Goal: Task Accomplishment & Management: Manage account settings

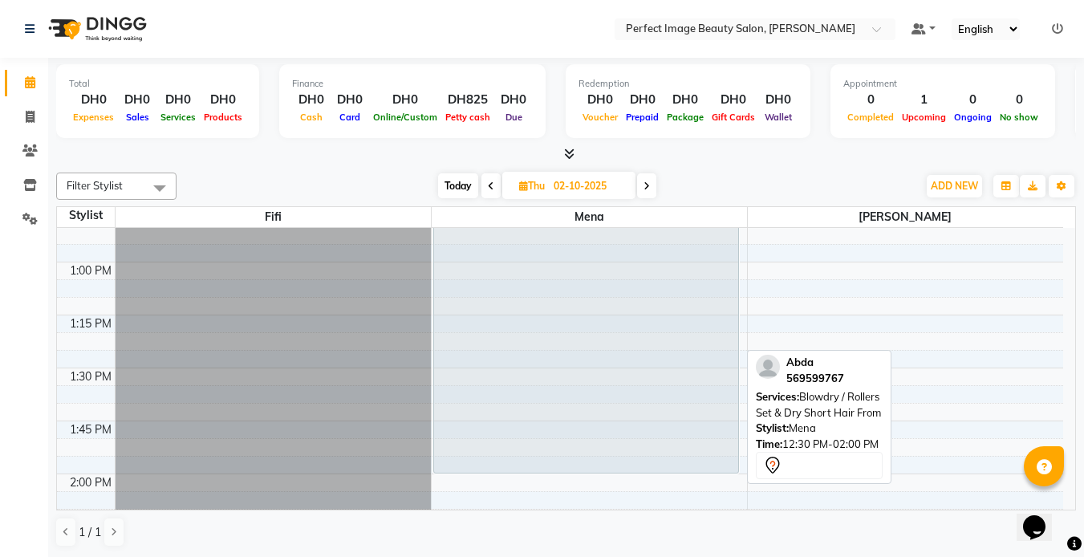
scroll to position [814, 0]
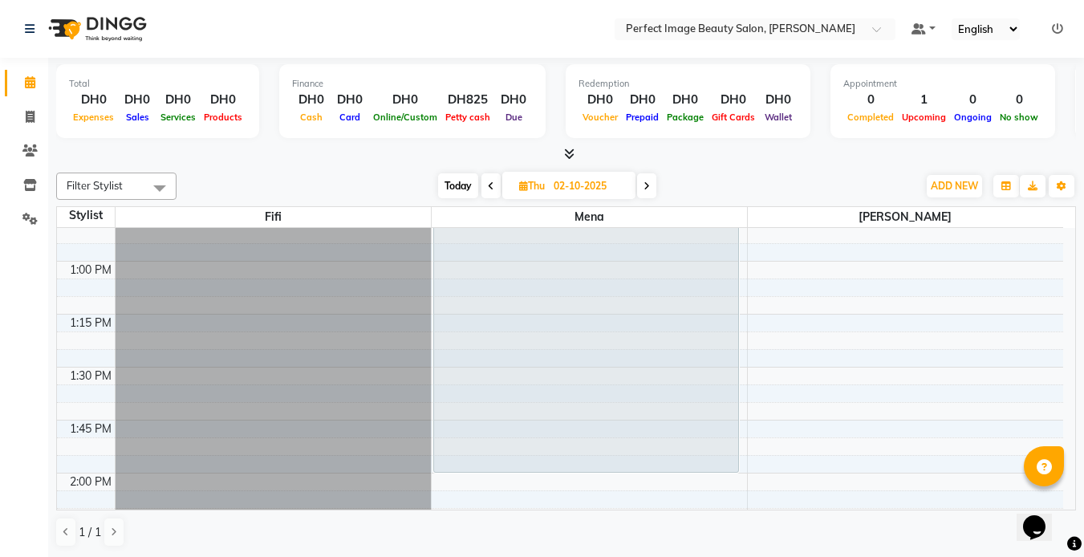
click at [455, 182] on span "Today" at bounding box center [458, 185] width 40 height 25
type input "01-10-2025"
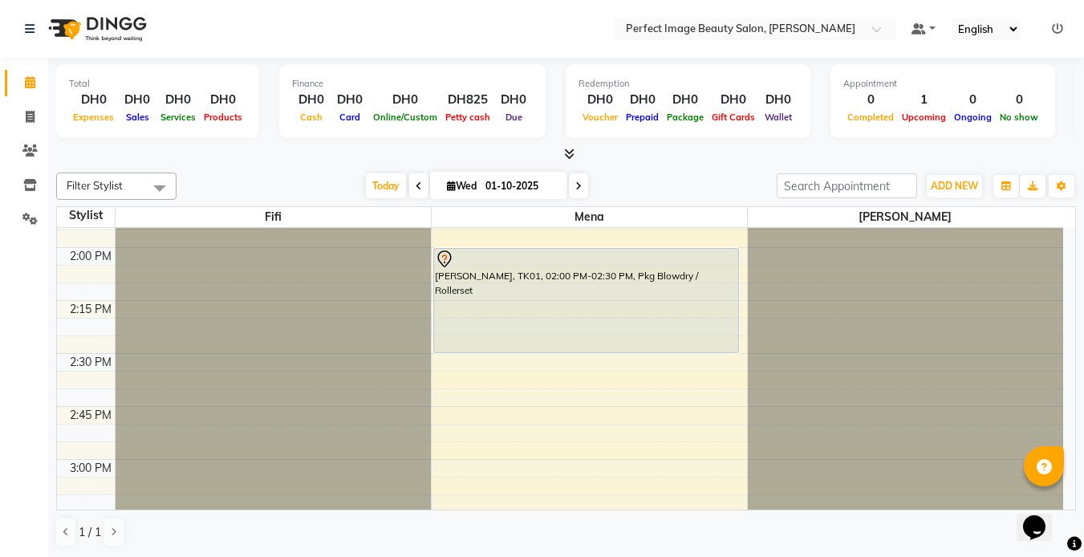
scroll to position [1038, 0]
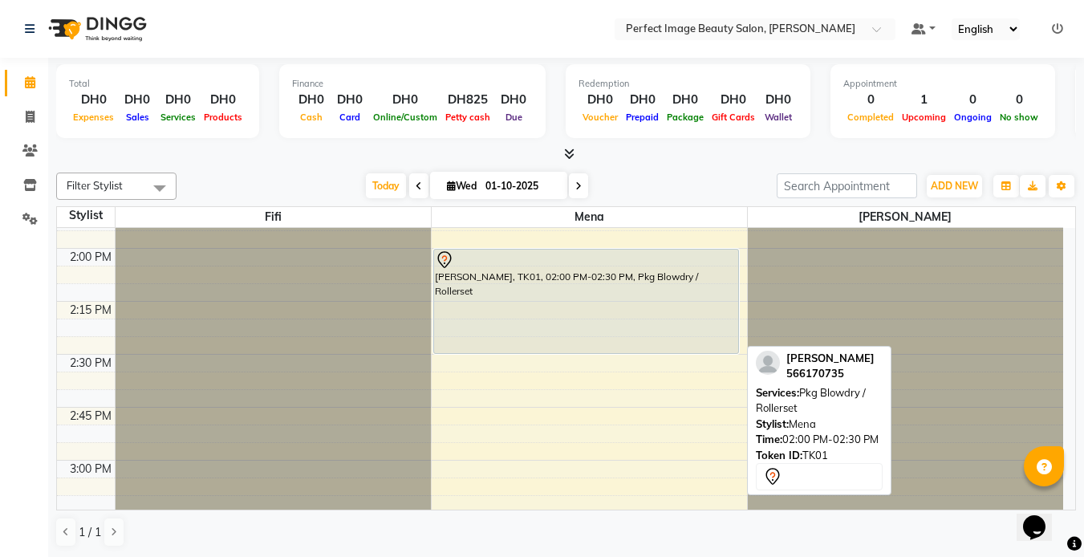
click at [506, 268] on div at bounding box center [586, 259] width 303 height 19
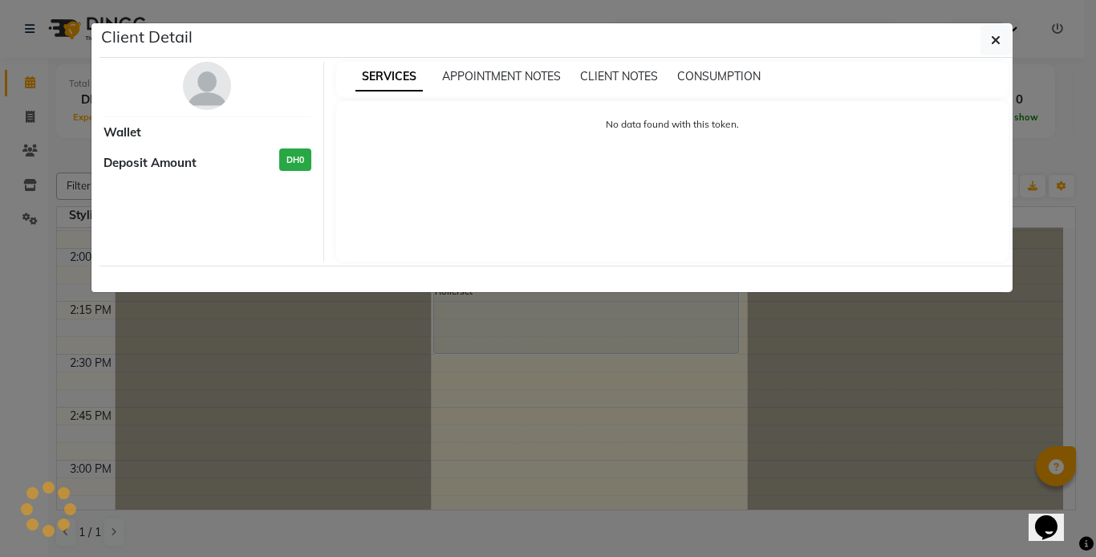
select select "7"
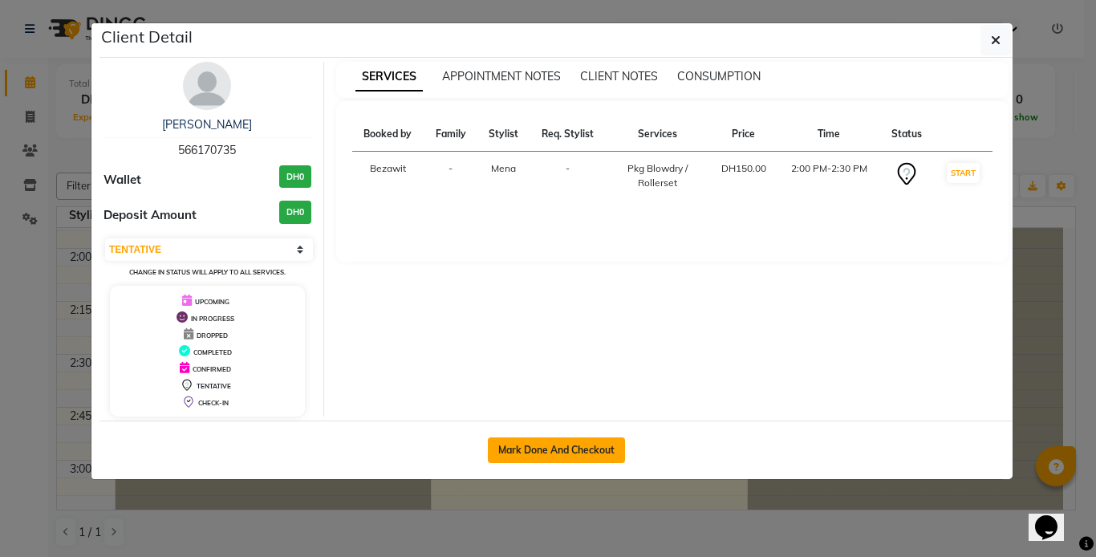
click at [527, 457] on button "Mark Done And Checkout" at bounding box center [556, 450] width 137 height 26
select select "service"
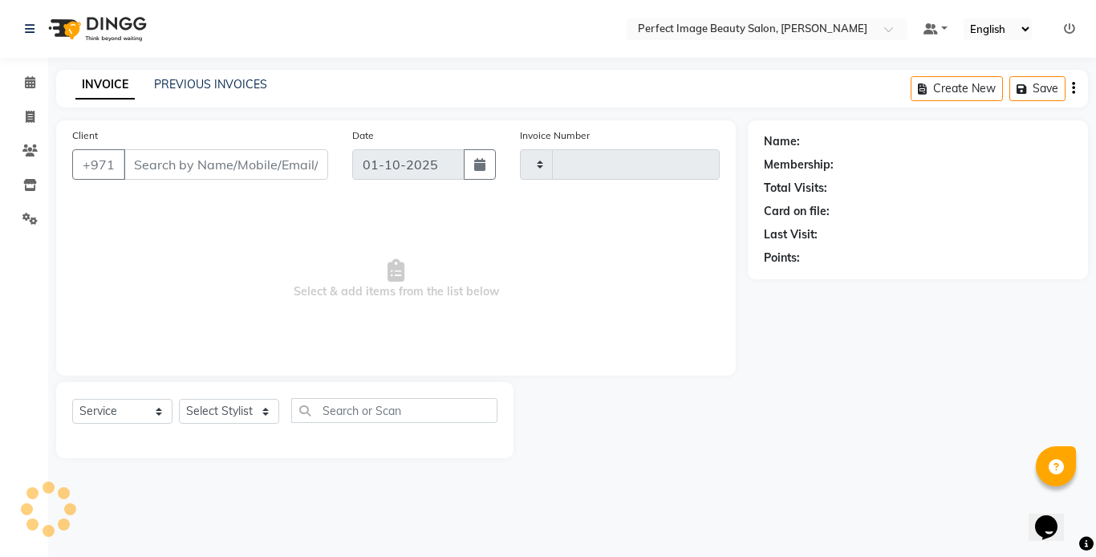
type input "0372"
select select "8564"
type input "56*****35"
select select "85054"
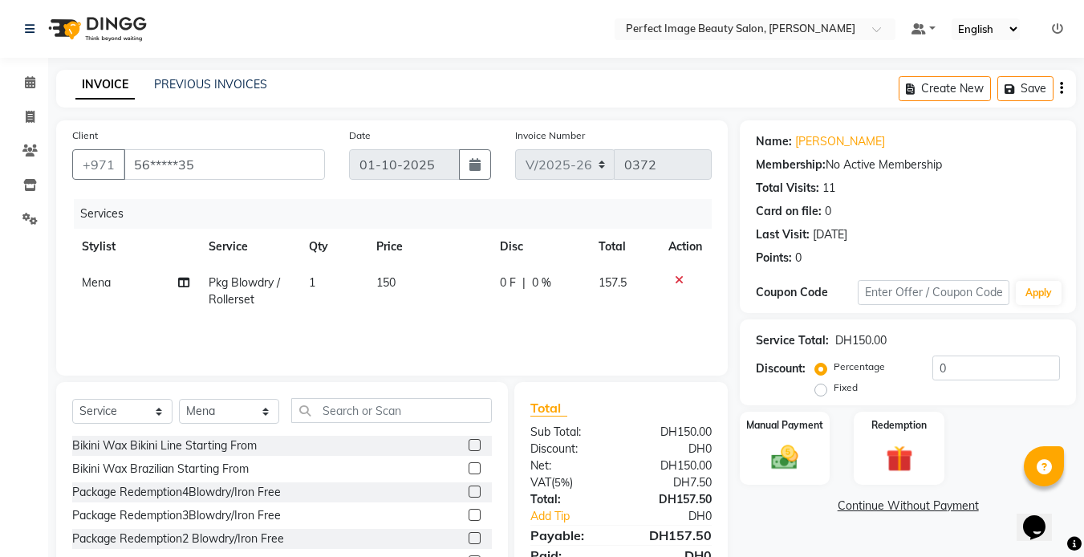
click at [399, 278] on td "150" at bounding box center [429, 291] width 124 height 53
select select "85054"
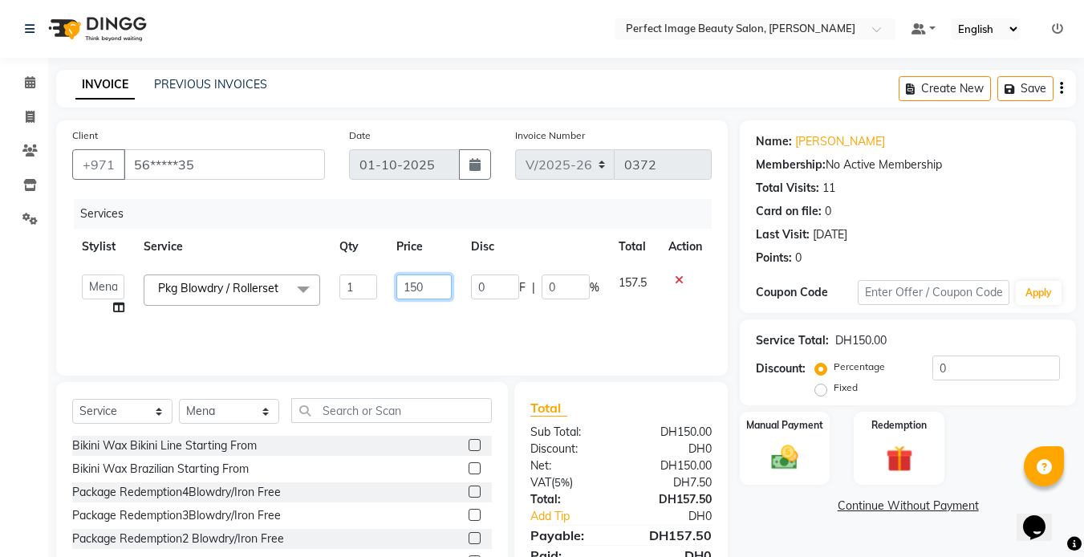
click at [424, 287] on input "150" at bounding box center [423, 286] width 55 height 25
type input "1"
type input "0"
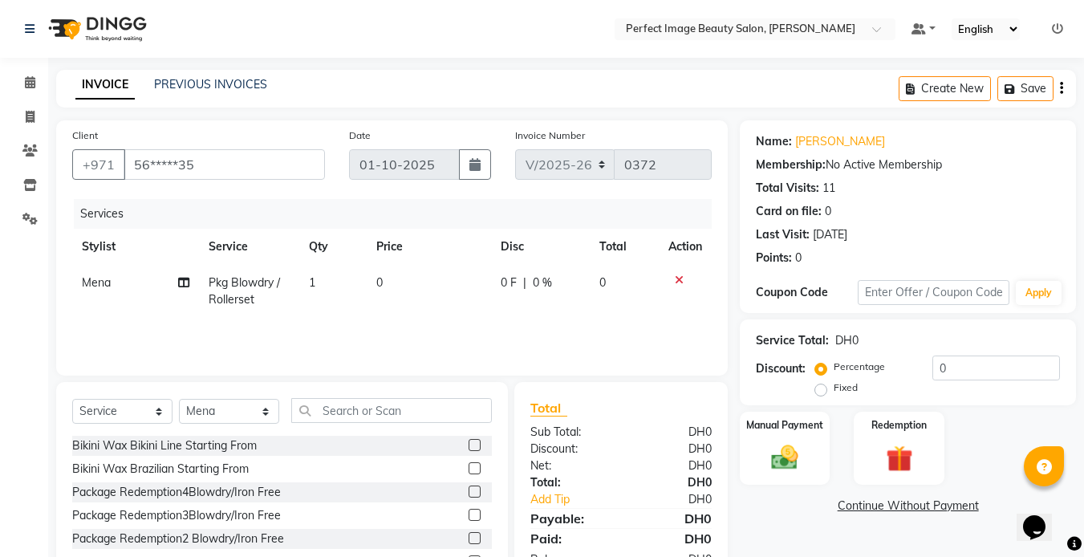
click at [433, 320] on div "Services Stylist Service Qty Price Disc Total Action Mena Pkg Blowdry / Rollers…" at bounding box center [392, 279] width 640 height 161
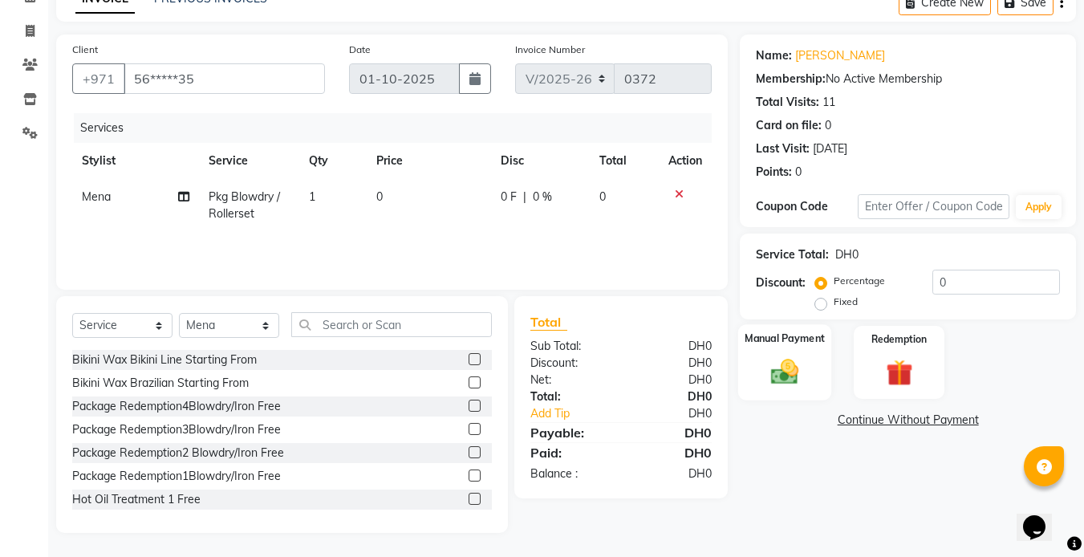
click at [673, 348] on div "Manual Payment" at bounding box center [785, 362] width 94 height 76
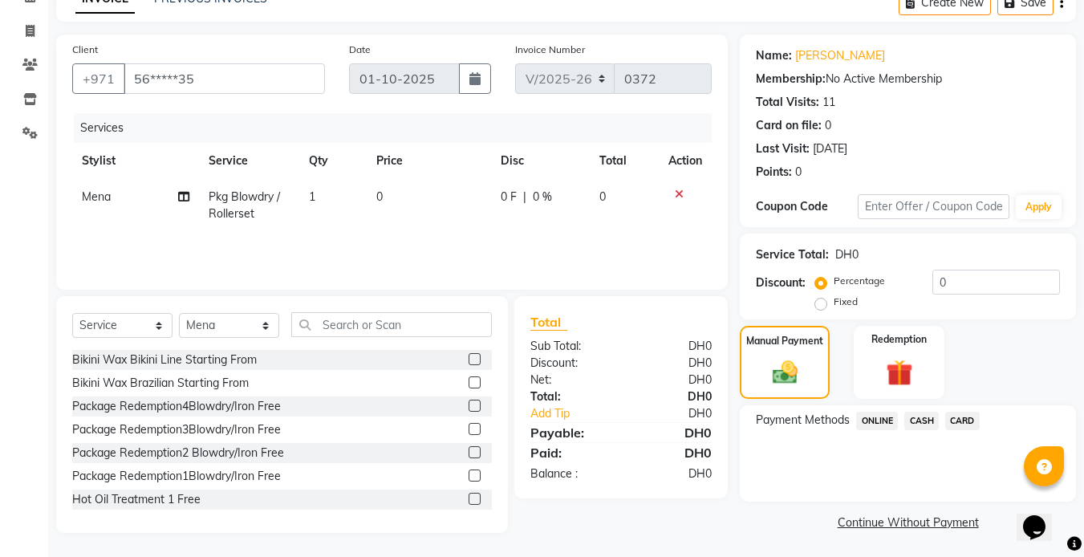
click at [673, 422] on span "ONLINE" at bounding box center [877, 421] width 42 height 18
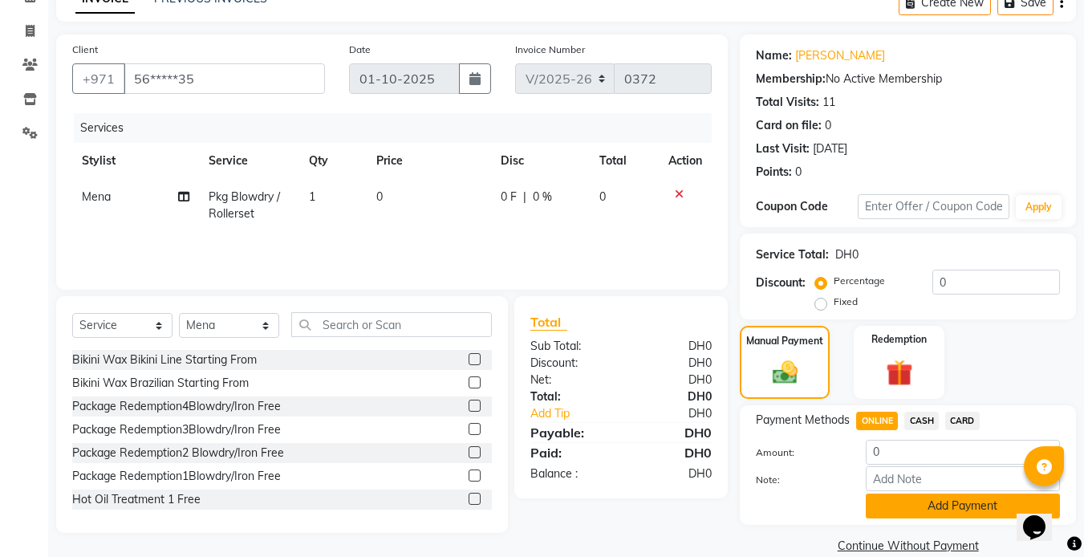
click at [673, 458] on button "Add Payment" at bounding box center [963, 506] width 194 height 25
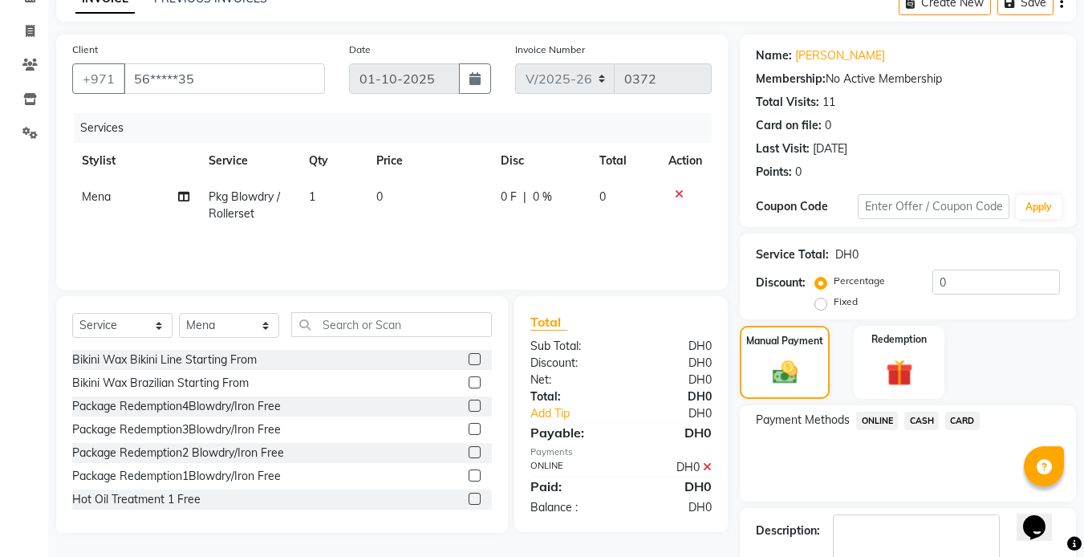
scroll to position [178, 0]
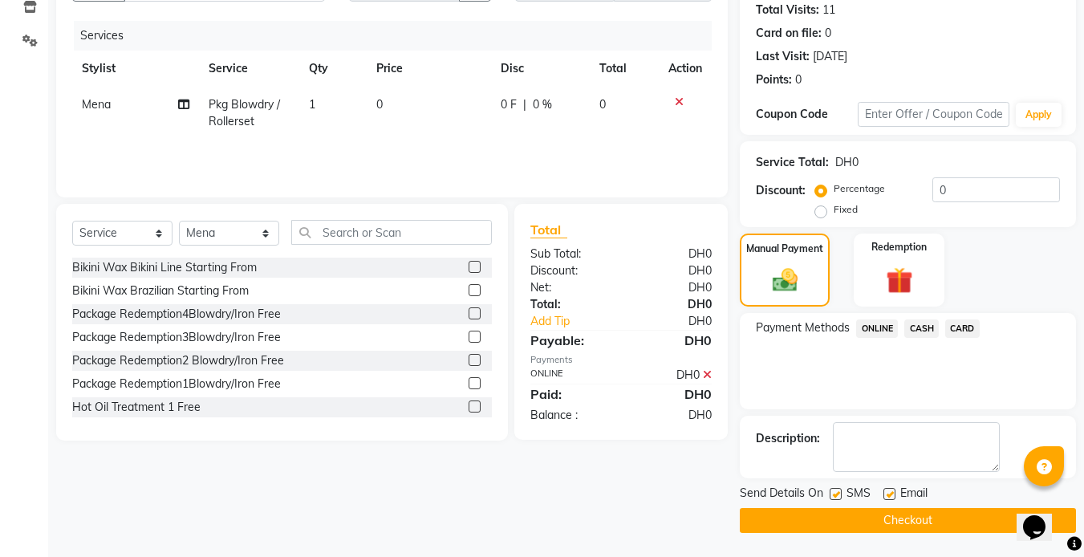
click at [673, 458] on button "Checkout" at bounding box center [908, 520] width 336 height 25
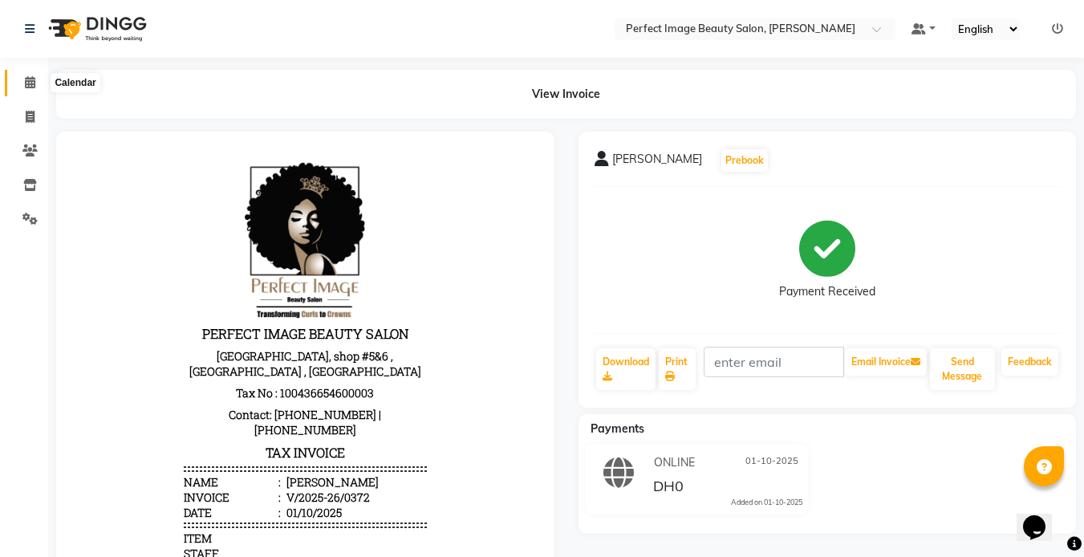
click at [29, 81] on icon at bounding box center [30, 82] width 10 height 12
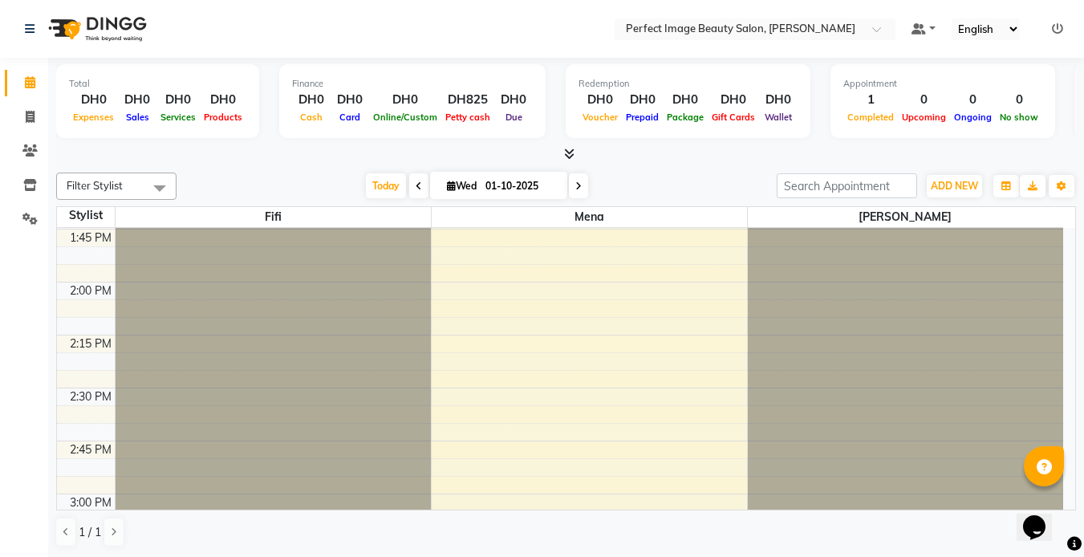
scroll to position [1003, 0]
click at [384, 183] on span "Today" at bounding box center [386, 185] width 40 height 25
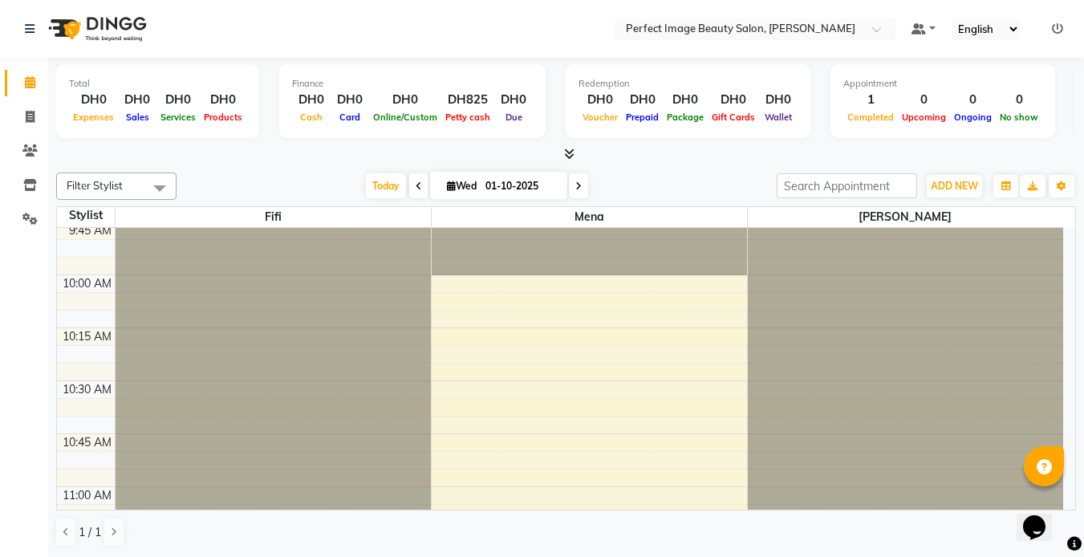
scroll to position [0, 0]
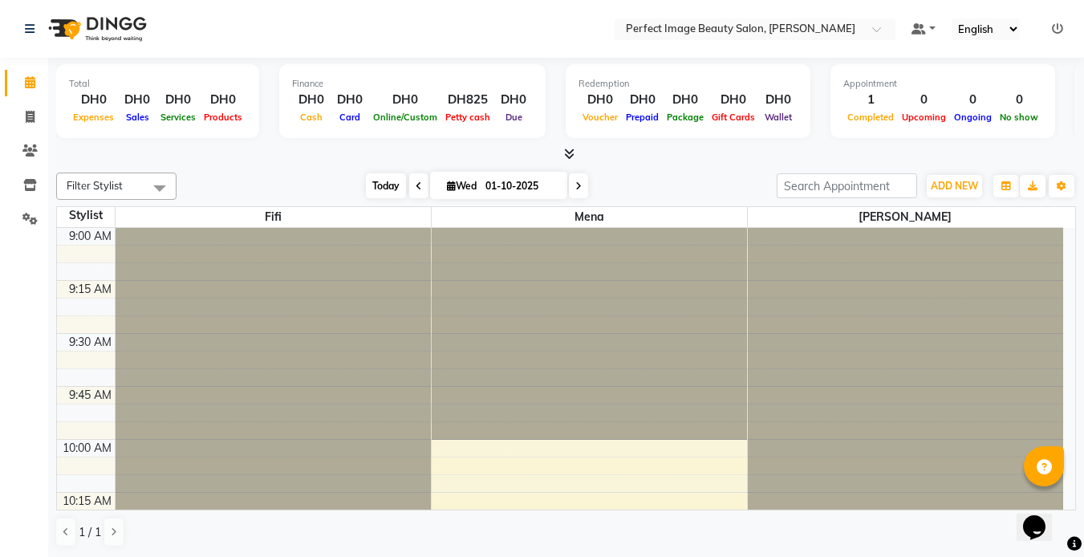
click at [377, 177] on span "Today" at bounding box center [386, 185] width 40 height 25
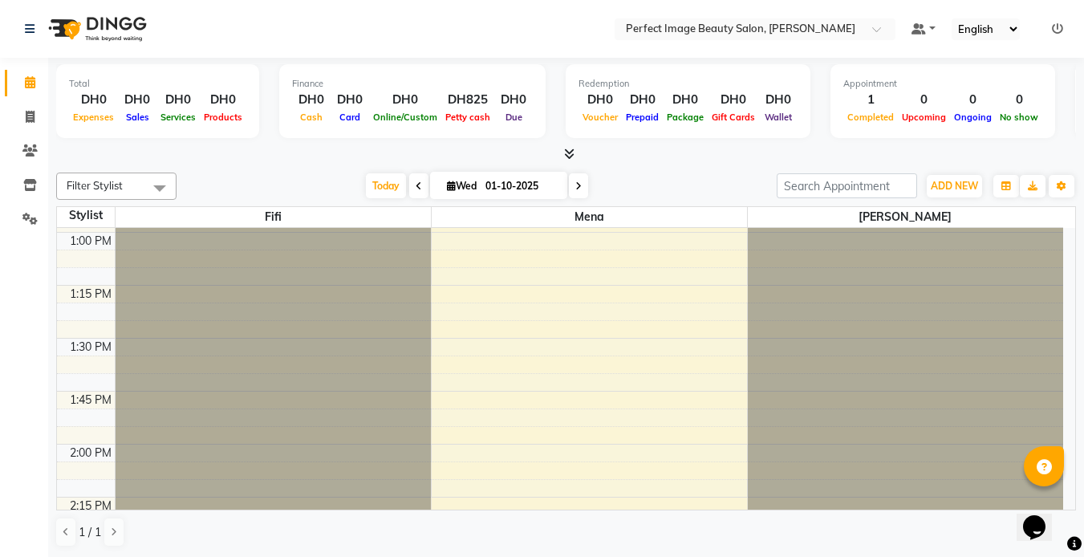
scroll to position [873, 0]
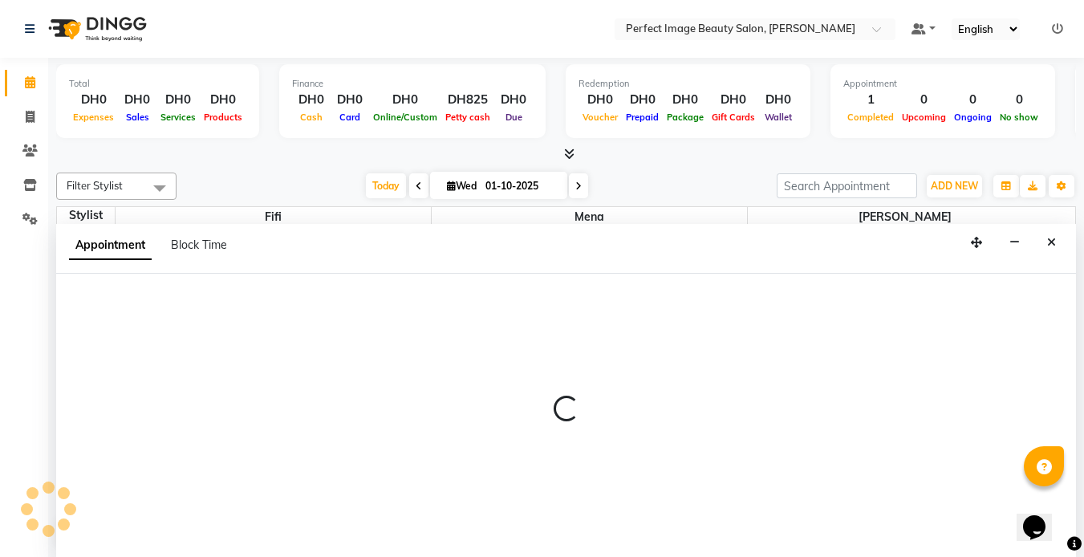
scroll to position [1, 0]
select select "85054"
select select "tentative"
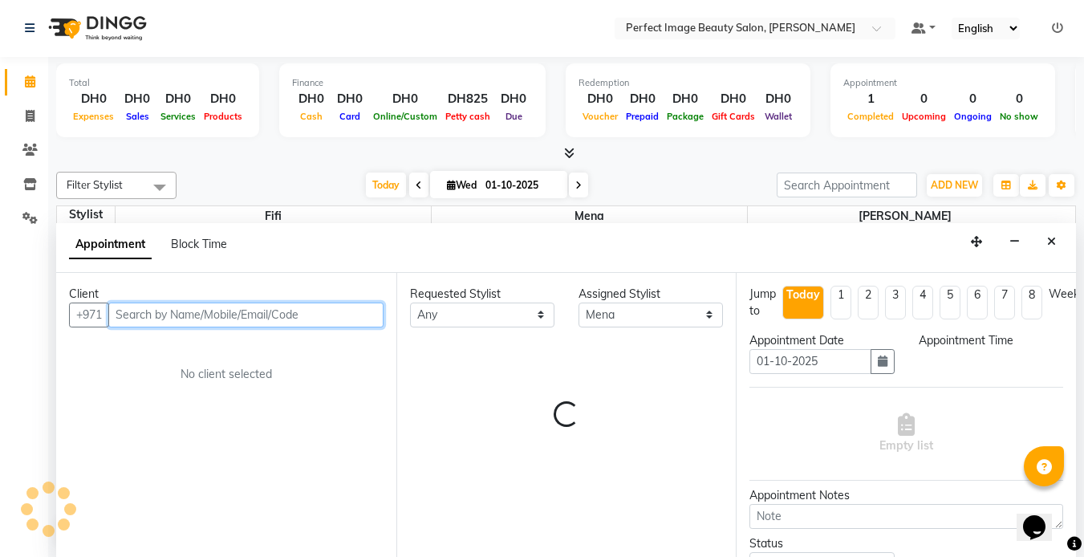
select select "840"
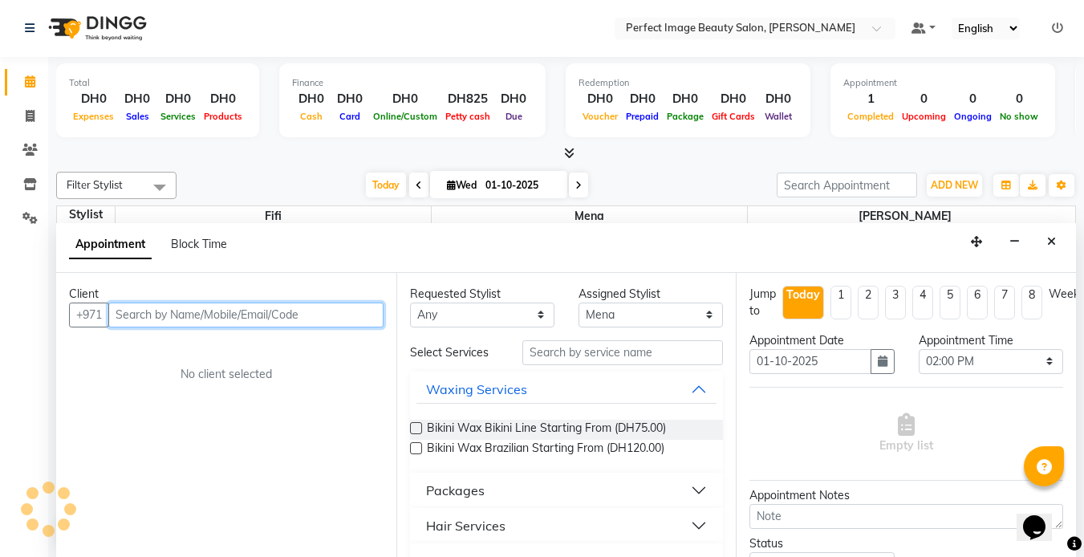
click at [120, 314] on input "text" at bounding box center [245, 315] width 275 height 25
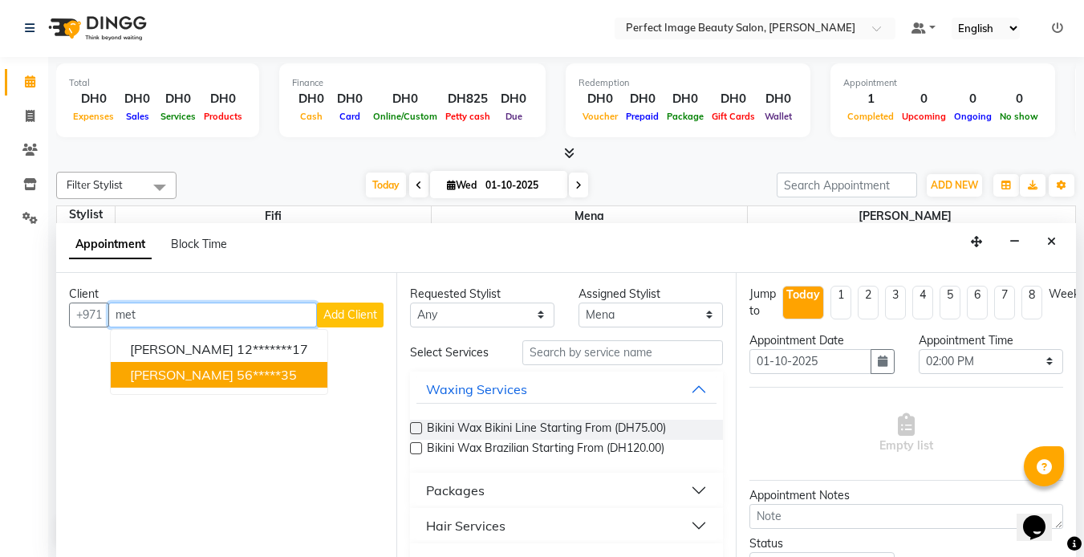
click at [188, 386] on button "[PERSON_NAME] 56*****35" at bounding box center [219, 375] width 217 height 26
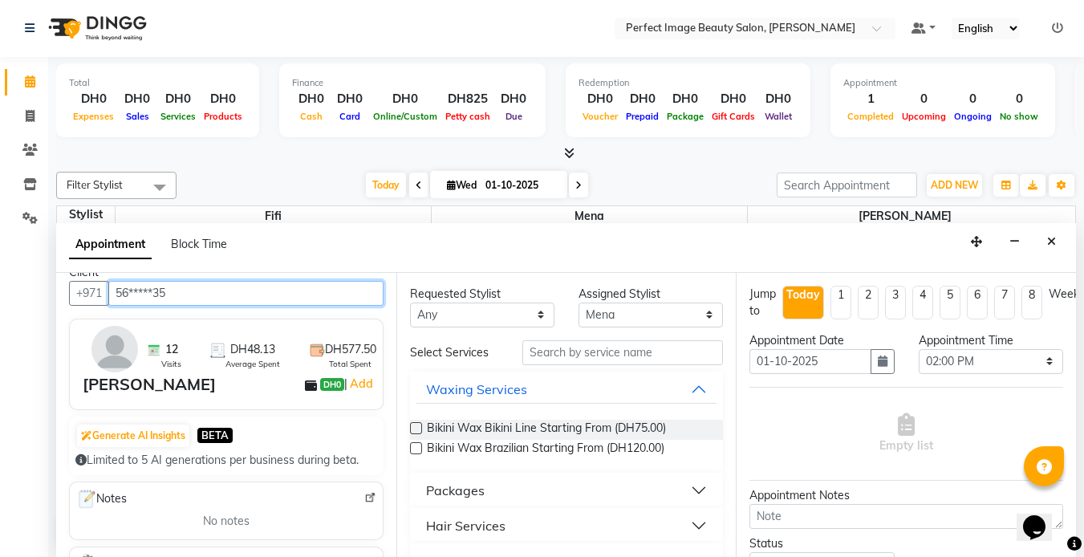
scroll to position [21, 0]
type input "56*****35"
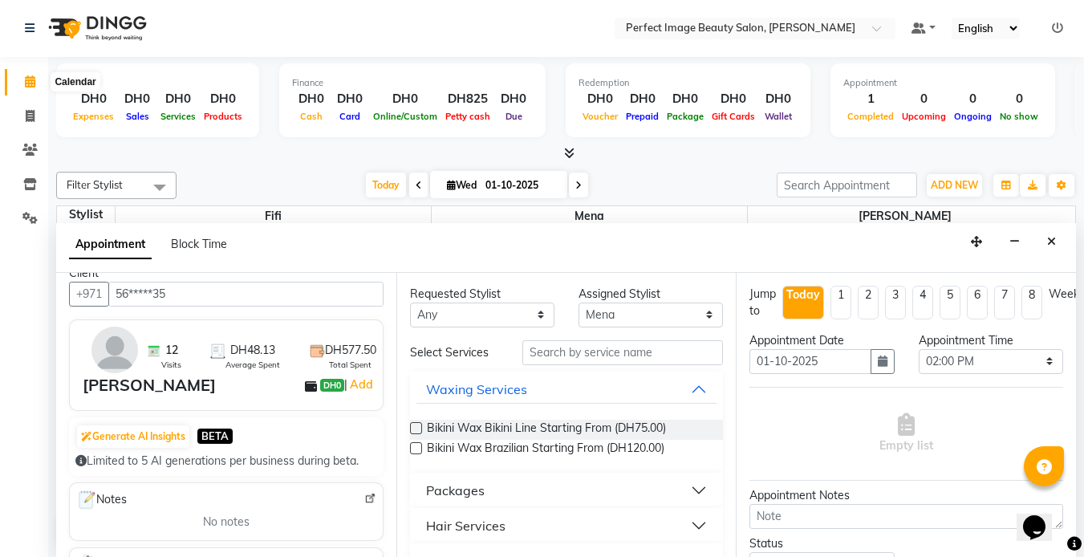
click at [30, 79] on icon at bounding box center [30, 81] width 10 height 12
click at [30, 115] on icon at bounding box center [30, 116] width 9 height 12
select select "service"
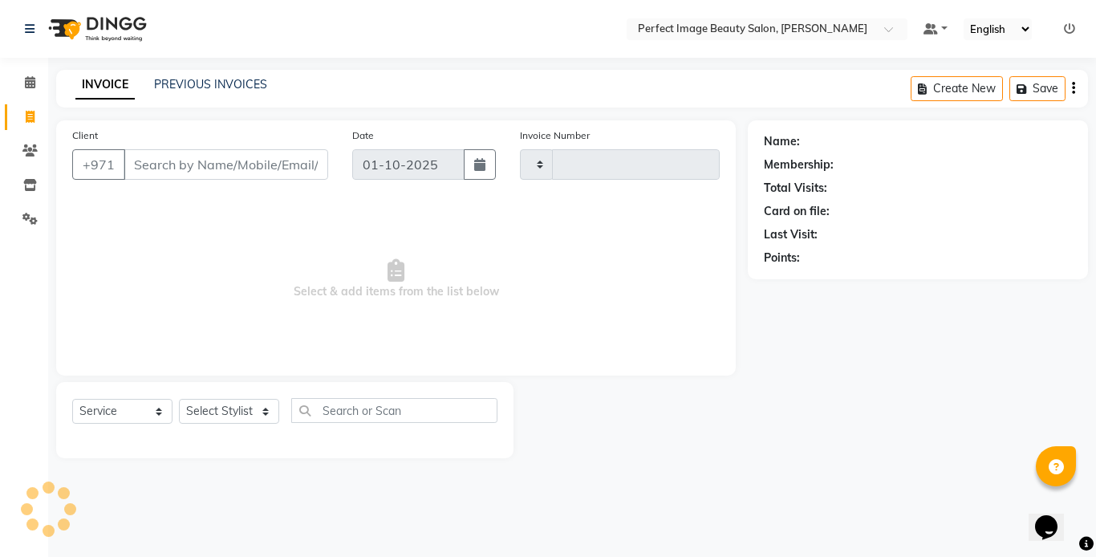
click at [30, 115] on icon at bounding box center [30, 117] width 9 height 12
select select "service"
select select "8564"
type input "0373"
click at [31, 77] on icon at bounding box center [30, 82] width 10 height 12
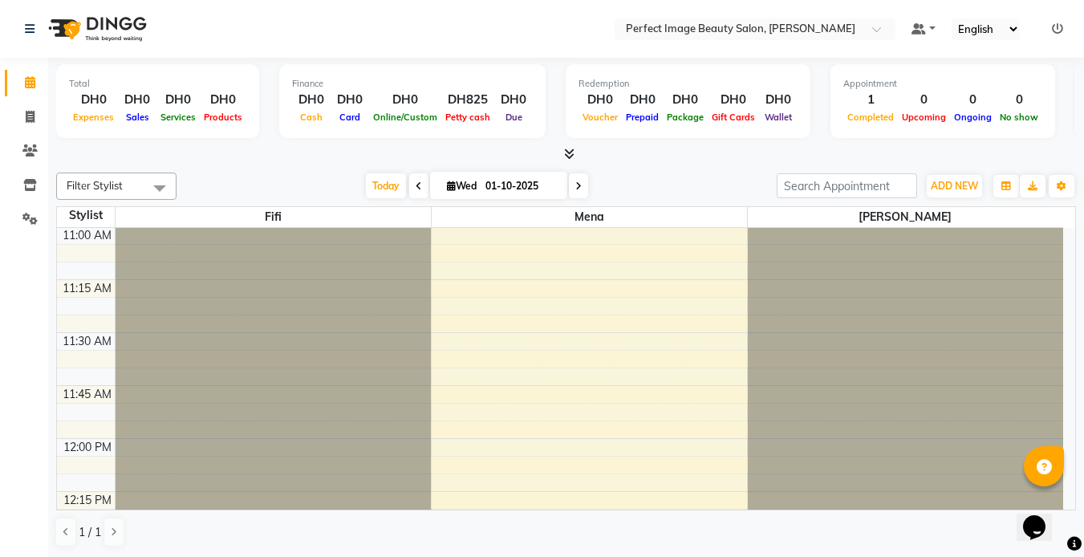
scroll to position [424, 0]
click at [575, 189] on icon at bounding box center [578, 186] width 6 height 10
type input "02-10-2025"
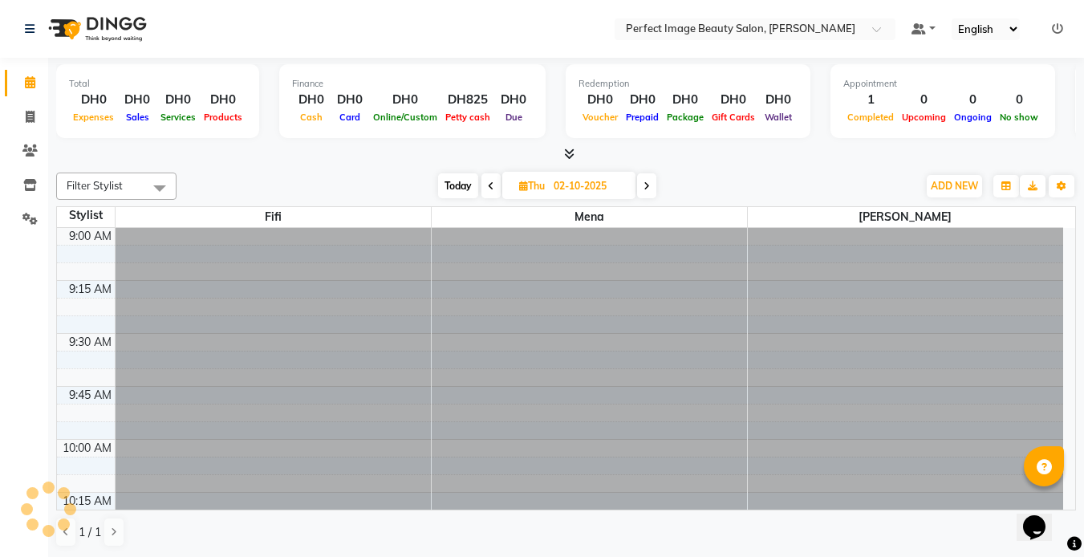
scroll to position [2120, 0]
